Goal: Obtain resource: Download file/media

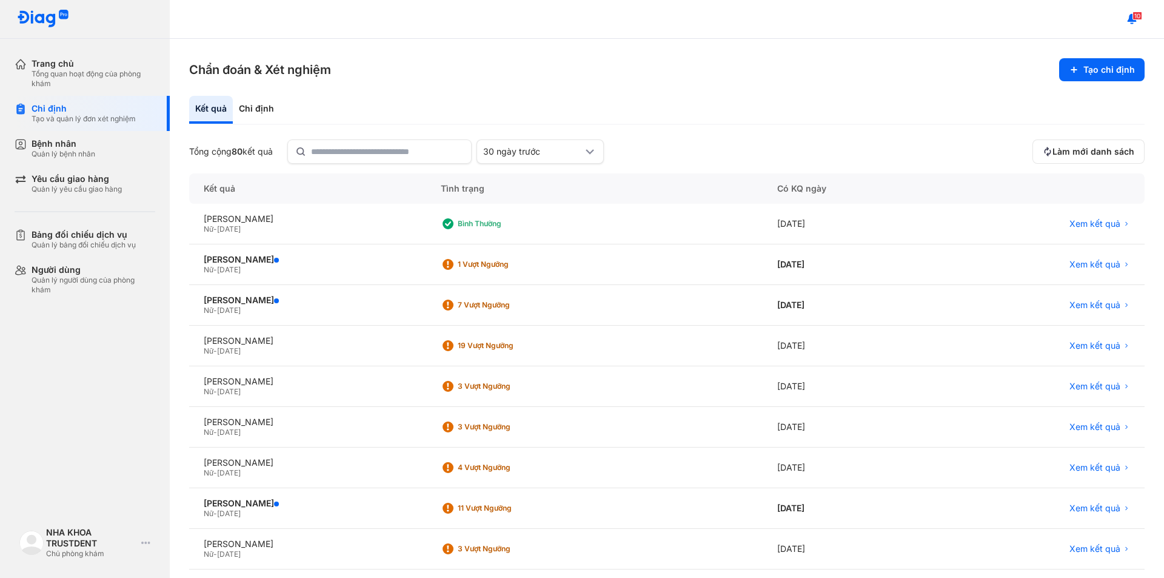
click at [106, 102] on div "Chỉ định Tạo và quản lý đơn xét nghiệm" at bounding box center [92, 113] width 155 height 35
click at [112, 110] on div "Chỉ định" at bounding box center [84, 108] width 104 height 11
click at [423, 153] on input "text" at bounding box center [388, 152] width 152 height 22
type input "*********"
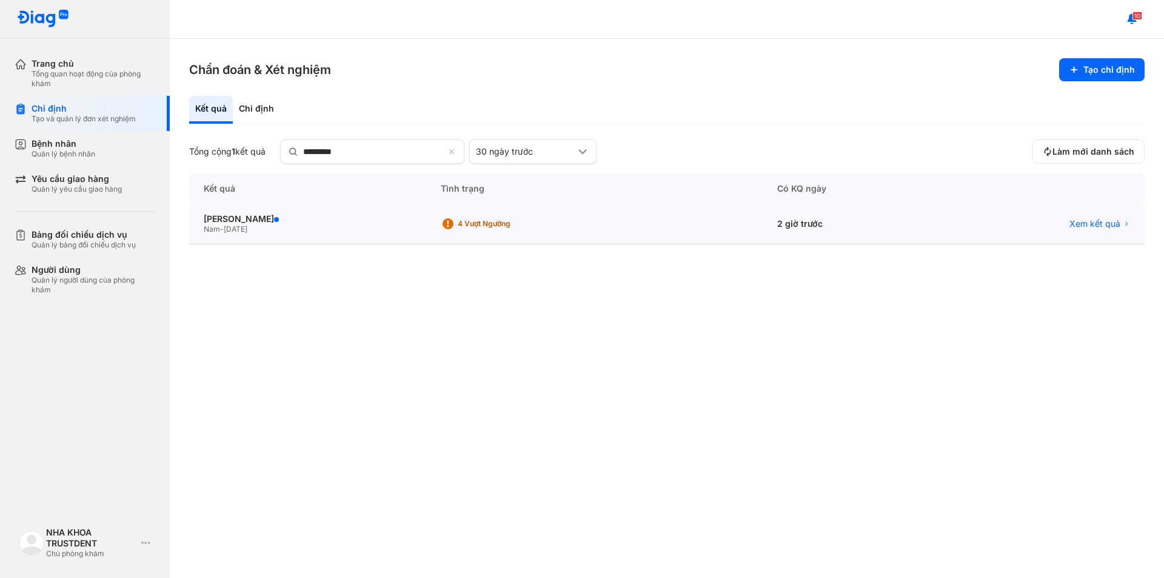
click at [694, 225] on div "4 Vượt ngưỡng" at bounding box center [594, 224] width 337 height 41
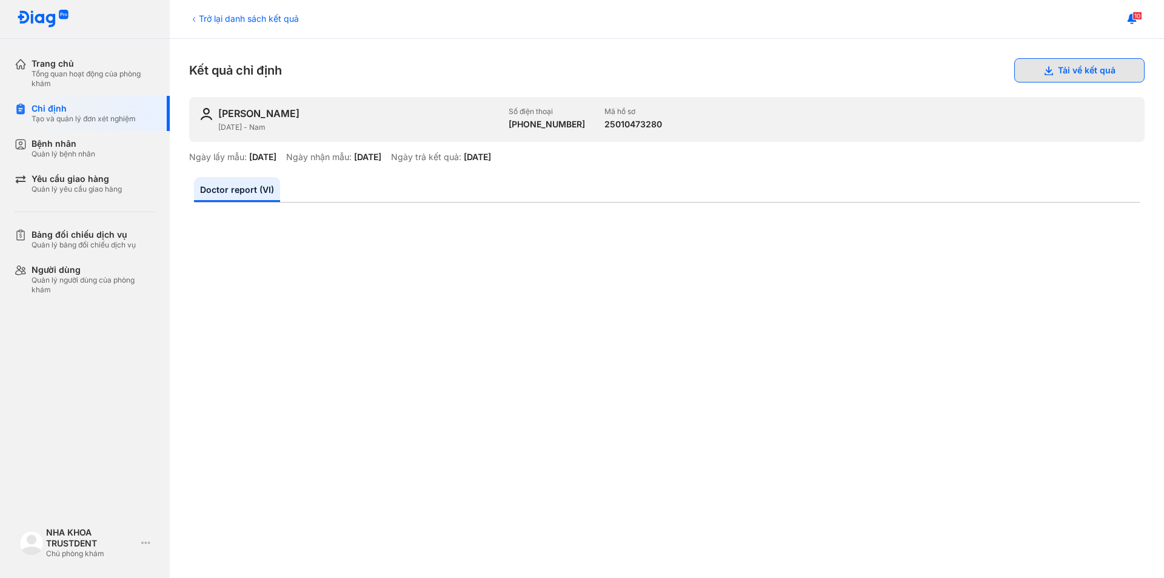
click at [1070, 65] on button "Tải về kết quả" at bounding box center [1080, 70] width 130 height 24
